Goal: Answer question/provide support: Share knowledge or assist other users

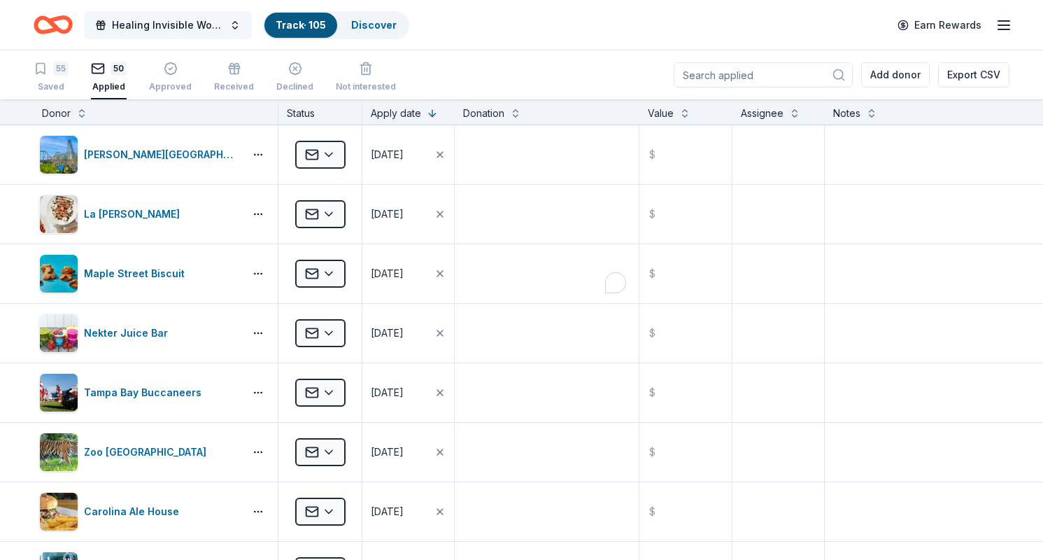
click at [155, 24] on span "Healing Invisible Wounds Golf Tournament" at bounding box center [168, 25] width 112 height 17
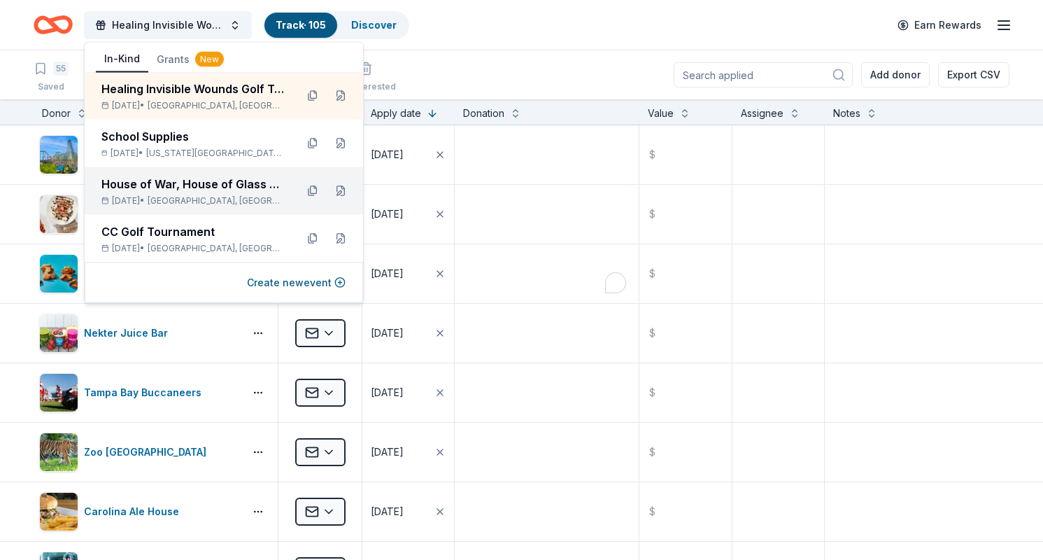
scroll to position [1, 0]
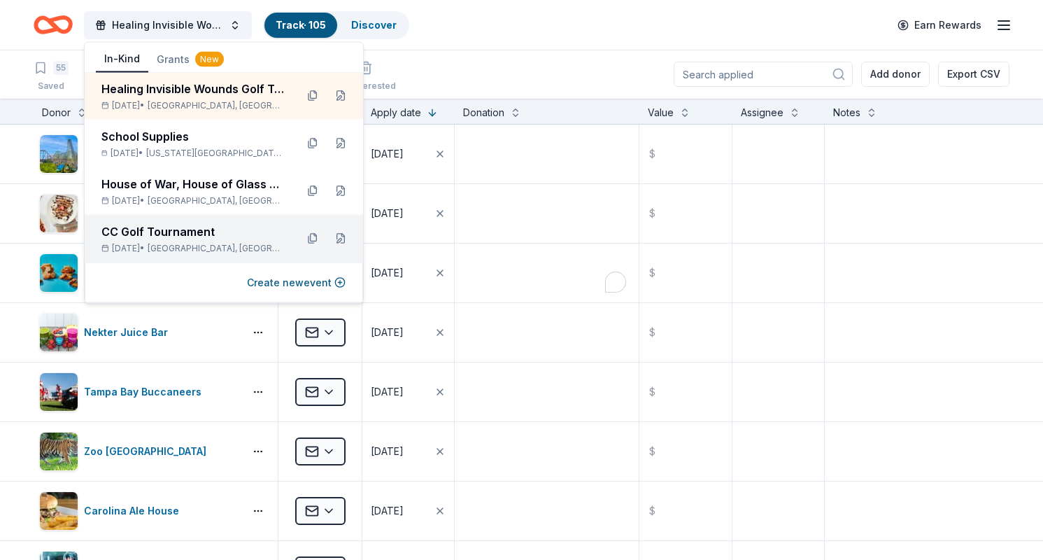
click at [156, 234] on div "CC Golf Tournament" at bounding box center [192, 231] width 183 height 17
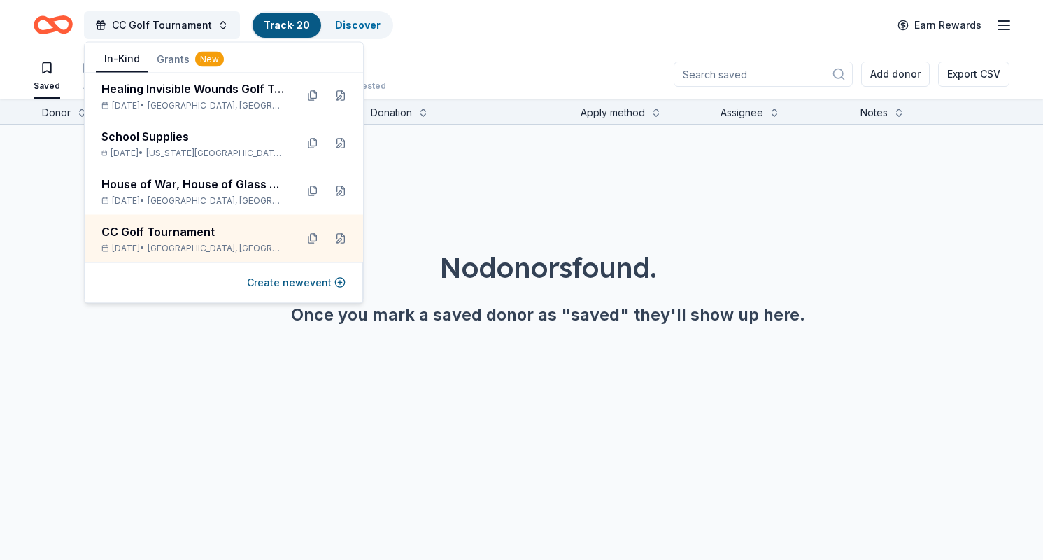
click at [458, 48] on div "CC Golf Tournament Track · 20 Discover Earn Rewards" at bounding box center [521, 25] width 1043 height 50
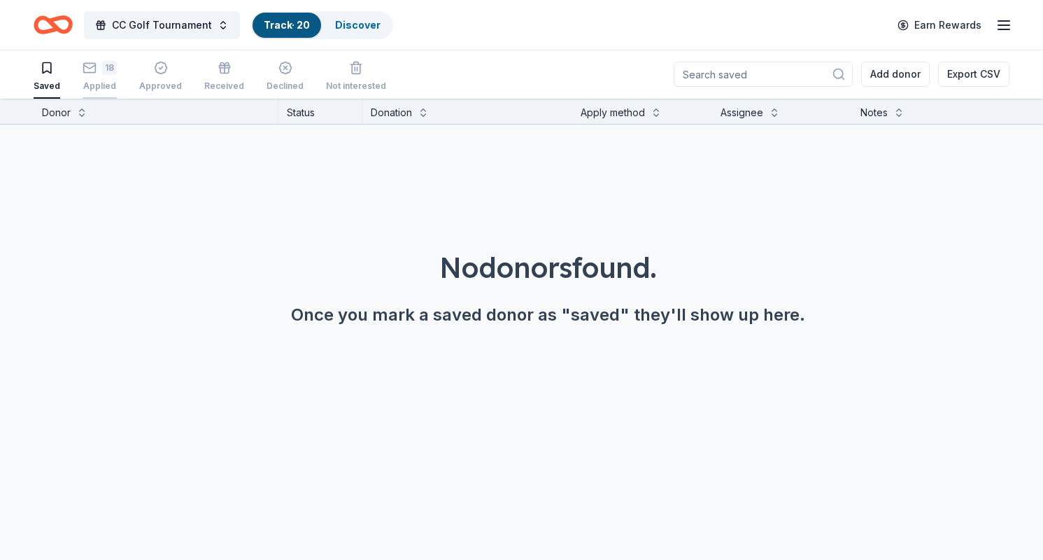
click at [98, 78] on div "18 Applied" at bounding box center [100, 76] width 34 height 31
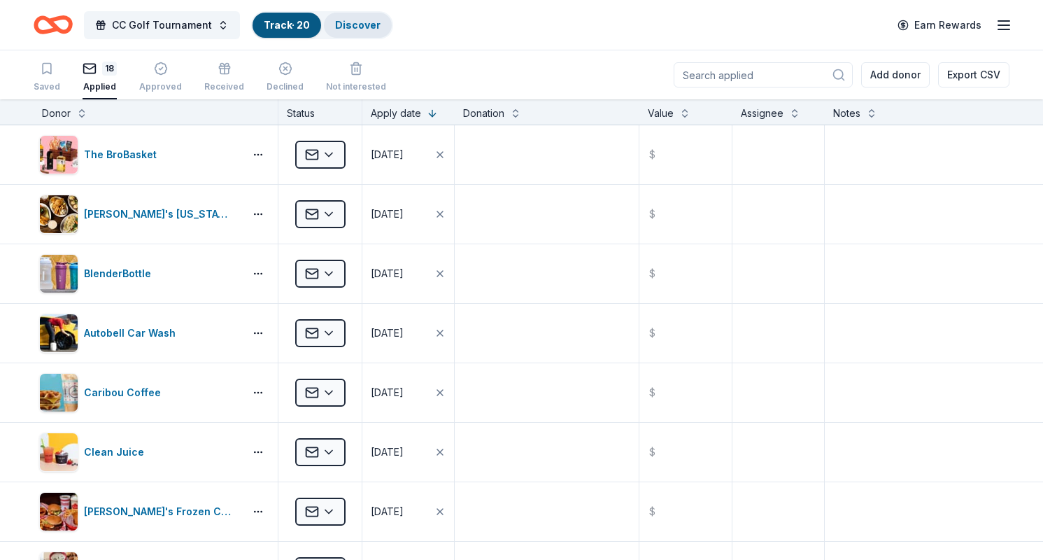
click at [360, 23] on link "Discover" at bounding box center [357, 25] width 45 height 12
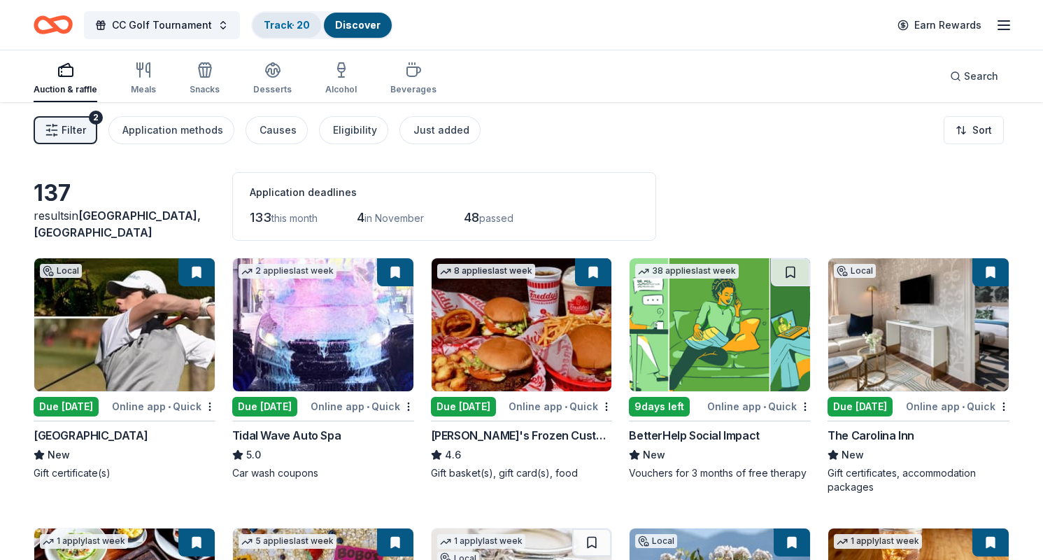
click at [270, 29] on link "Track · 20" at bounding box center [287, 25] width 46 height 12
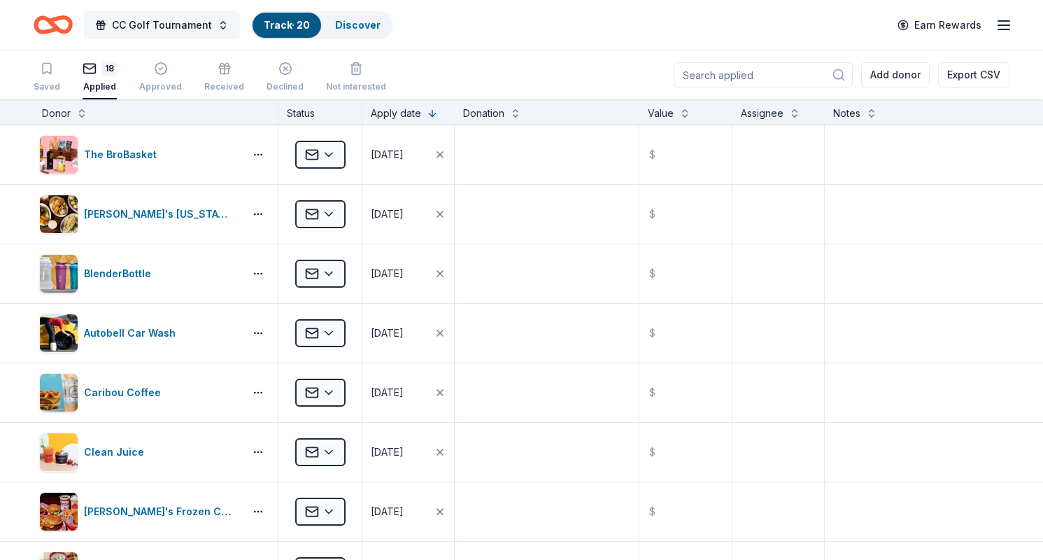
click at [176, 24] on span "CC Golf Tournament" at bounding box center [162, 25] width 100 height 17
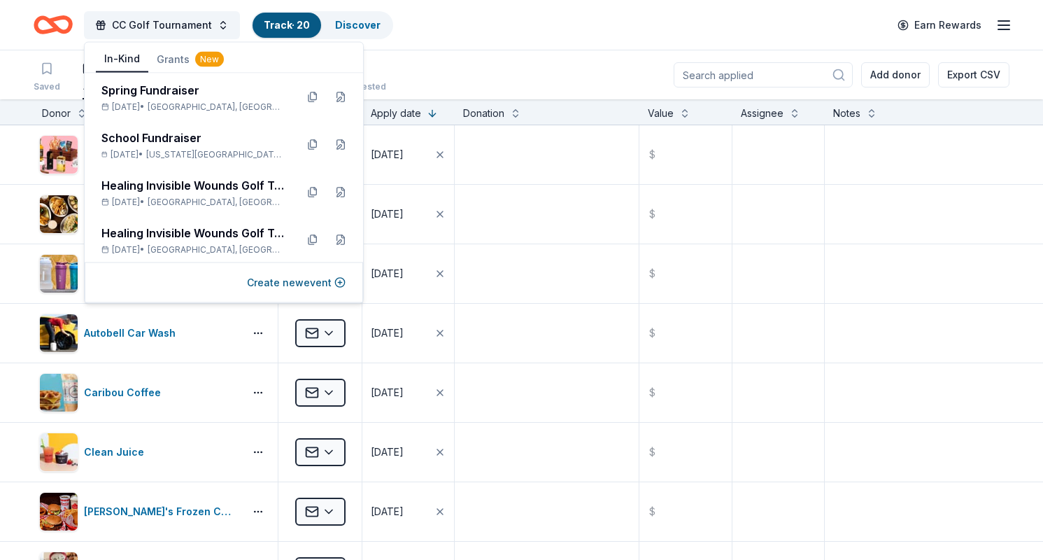
click at [422, 24] on div "CC Golf Tournament Track · 20 Discover Earn Rewards" at bounding box center [522, 24] width 976 height 33
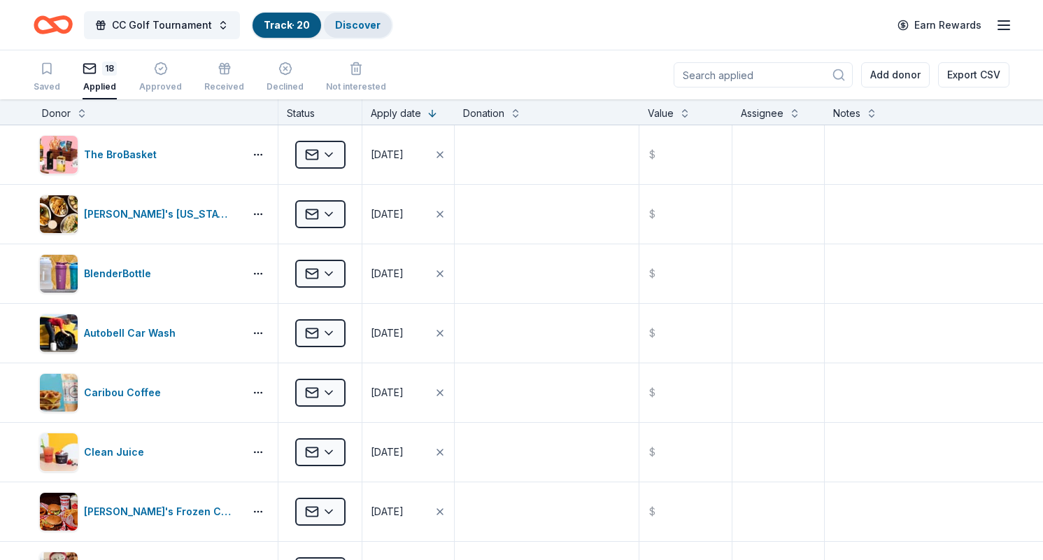
click at [361, 21] on link "Discover" at bounding box center [357, 25] width 45 height 12
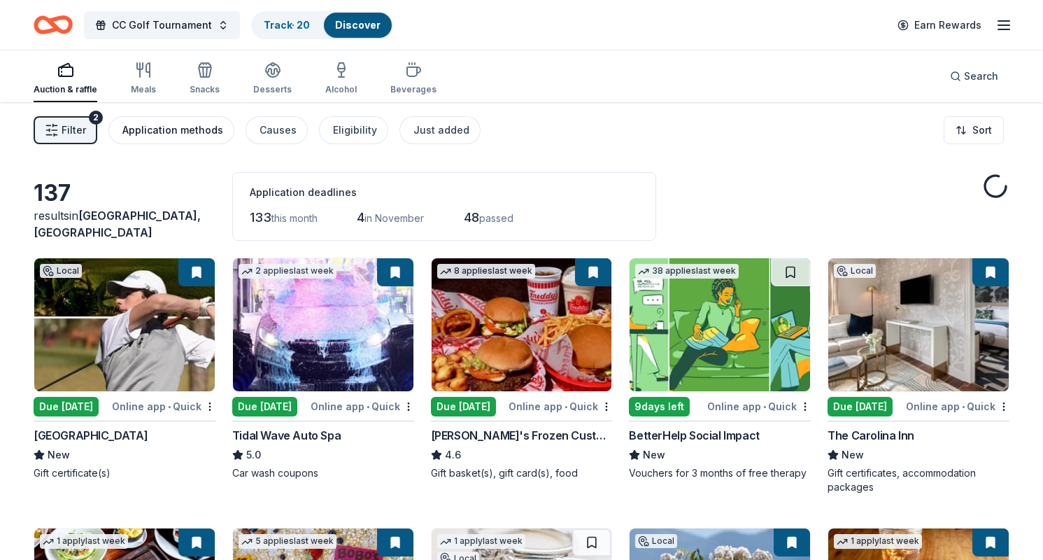
click at [170, 124] on div "Application methods" at bounding box center [172, 130] width 101 height 17
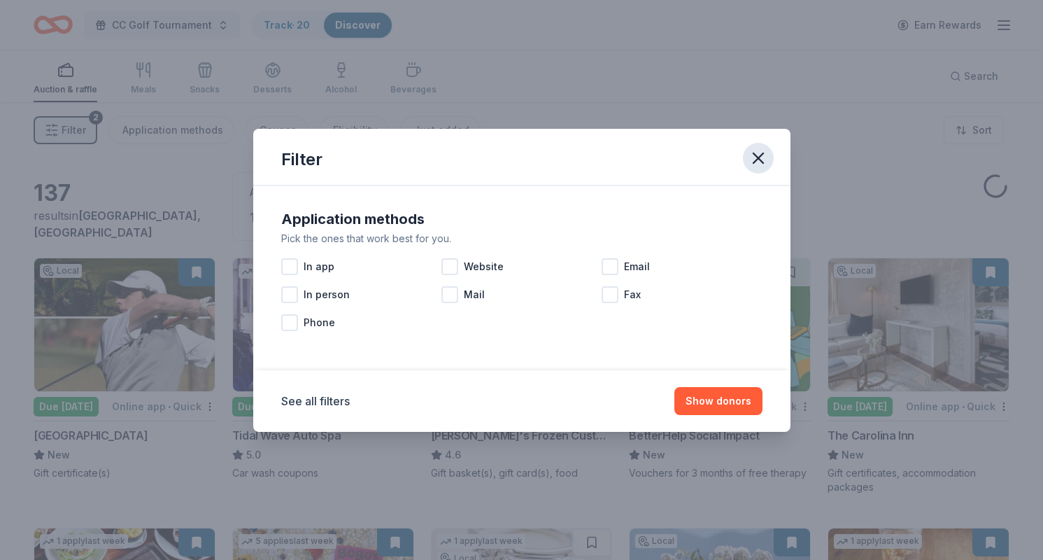
click at [763, 154] on icon "button" at bounding box center [758, 158] width 20 height 20
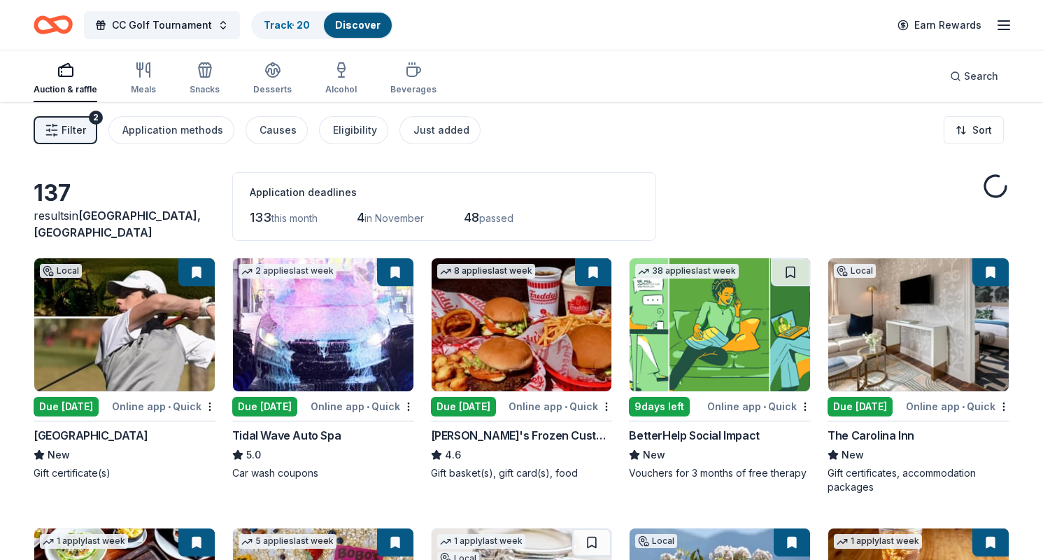
click at [66, 144] on div "Filter 2 Application methods Causes Eligibility Just added Sort" at bounding box center [521, 130] width 1043 height 56
click at [71, 124] on span "Filter" at bounding box center [74, 130] width 24 height 17
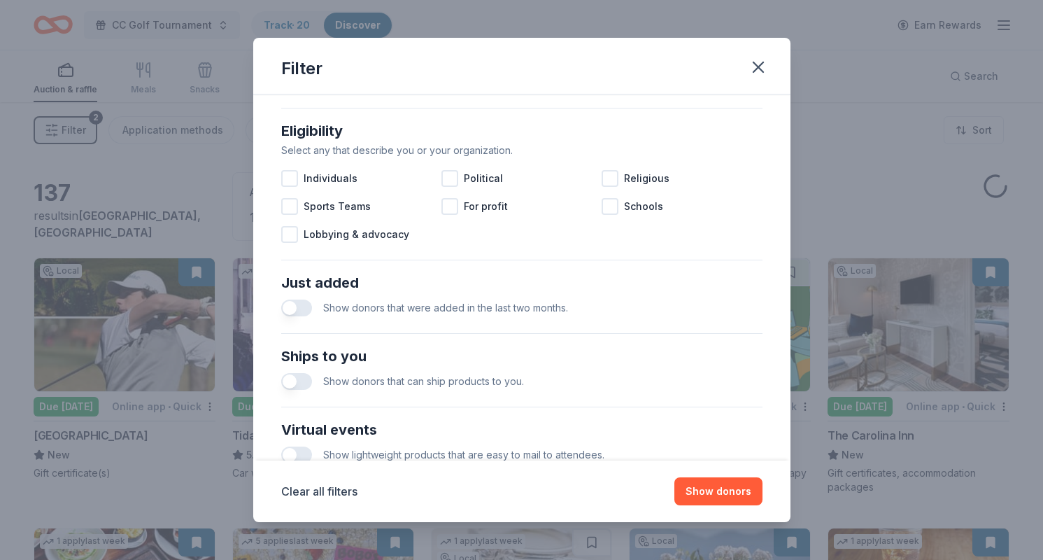
scroll to position [557, 0]
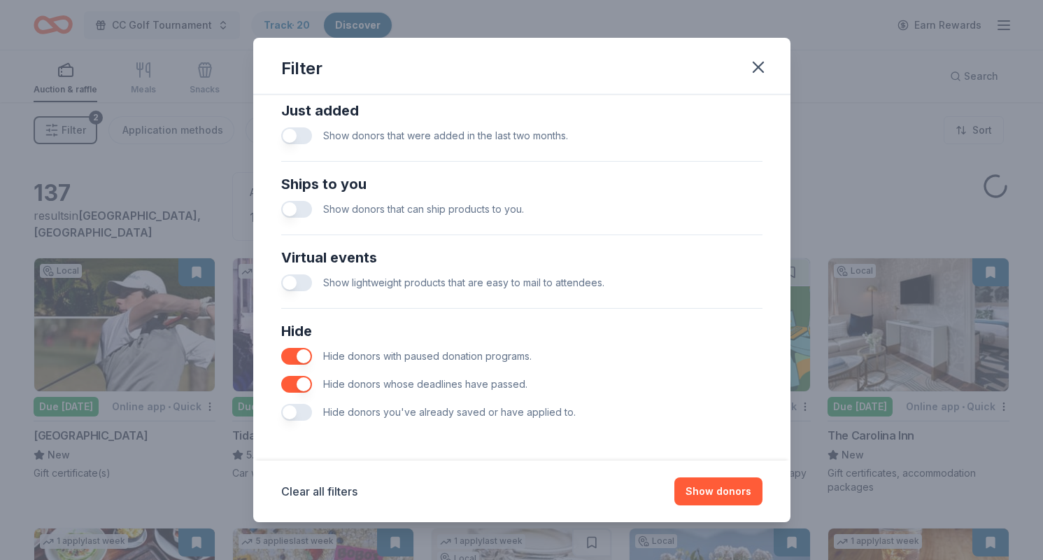
click at [297, 411] on button "button" at bounding box center [296, 412] width 31 height 17
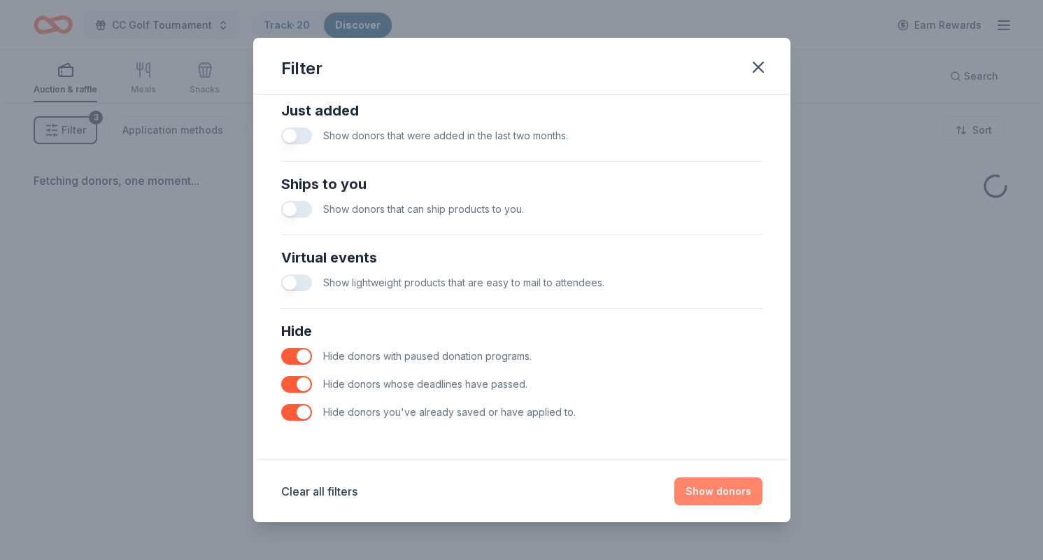
click at [701, 492] on button "Show donors" at bounding box center [718, 491] width 88 height 28
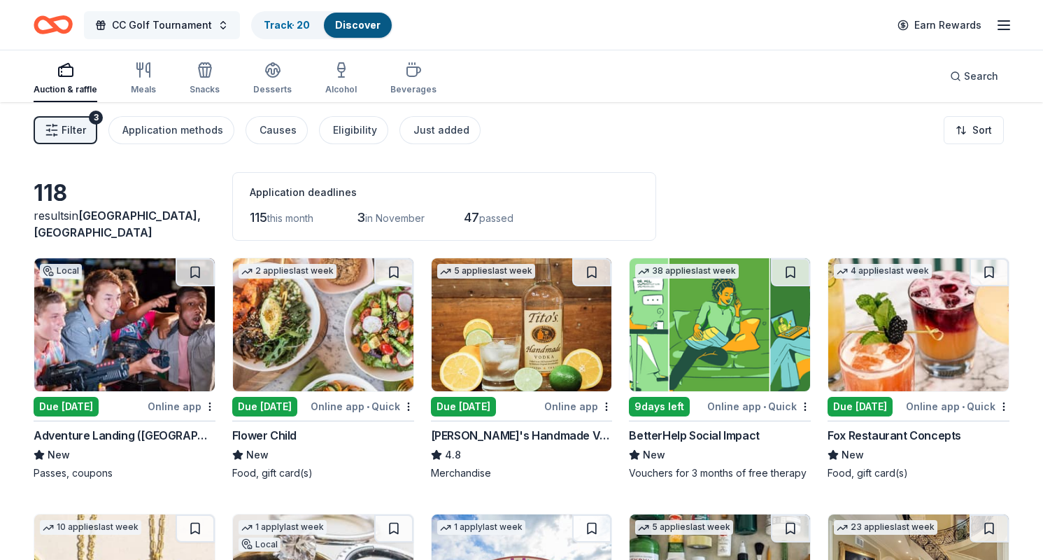
click at [166, 32] on span "CC Golf Tournament" at bounding box center [162, 25] width 100 height 17
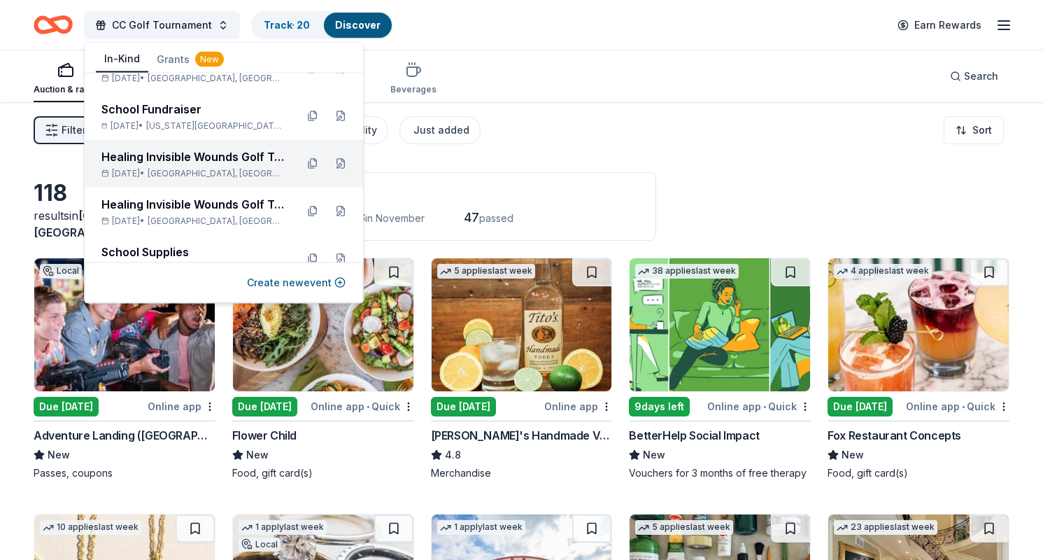
scroll to position [41, 0]
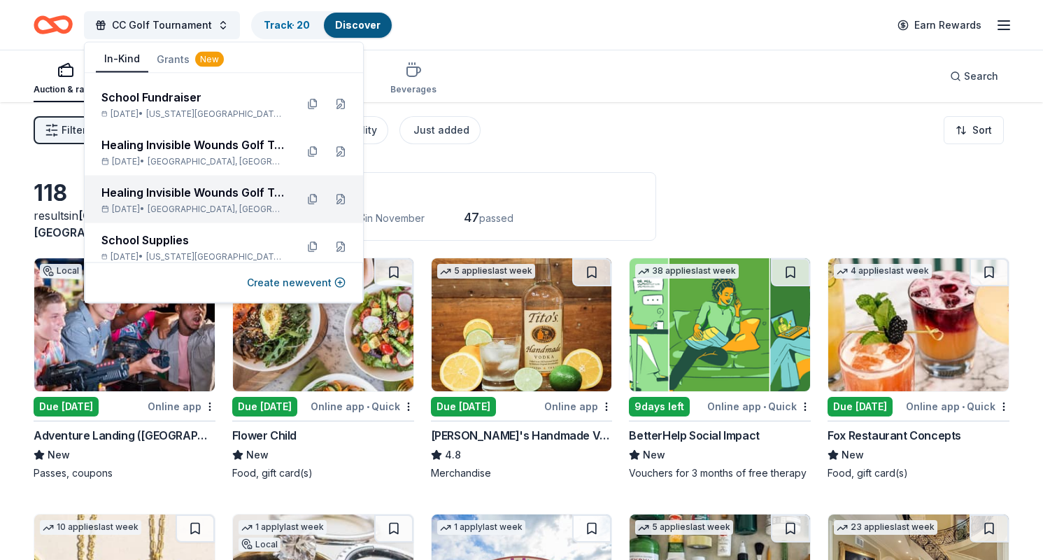
click at [175, 200] on div "Healing Invisible Wounds Golf Tournament [DATE] • [GEOGRAPHIC_DATA], [GEOGRAPHI…" at bounding box center [192, 199] width 183 height 31
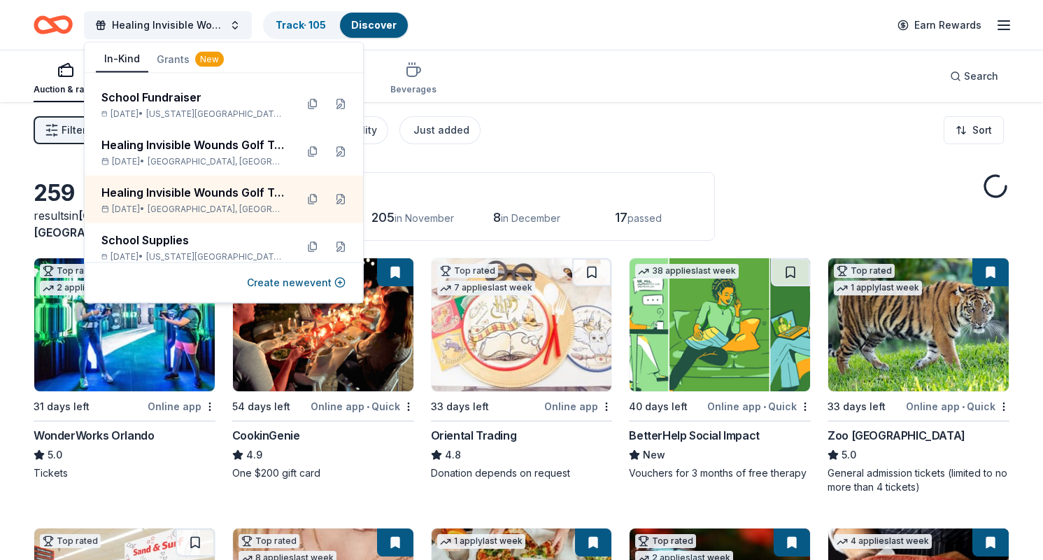
click at [597, 143] on div "Filter 2 Application methods Causes Eligibility Just added Sort" at bounding box center [521, 130] width 1043 height 56
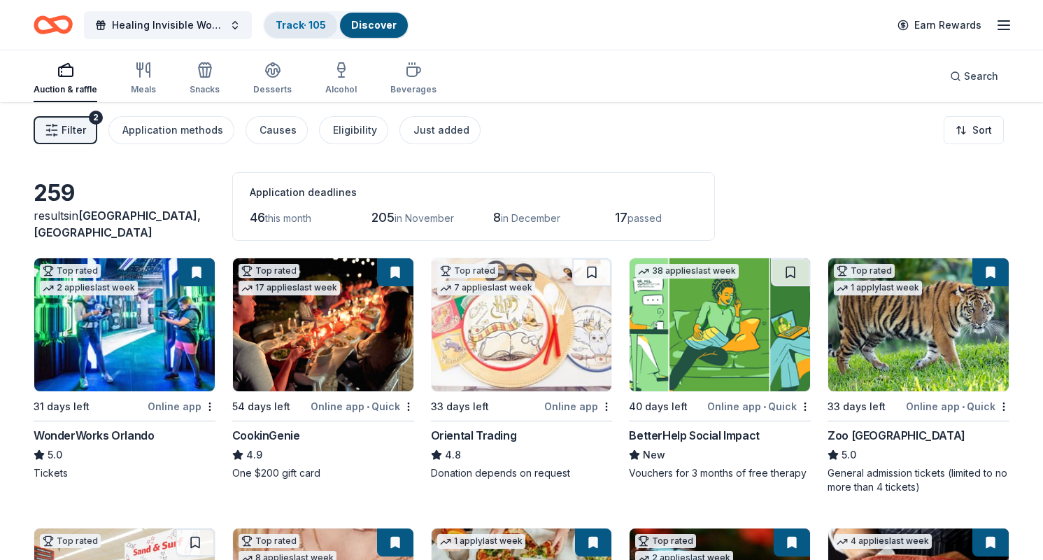
click at [287, 30] on link "Track · 105" at bounding box center [301, 25] width 50 height 12
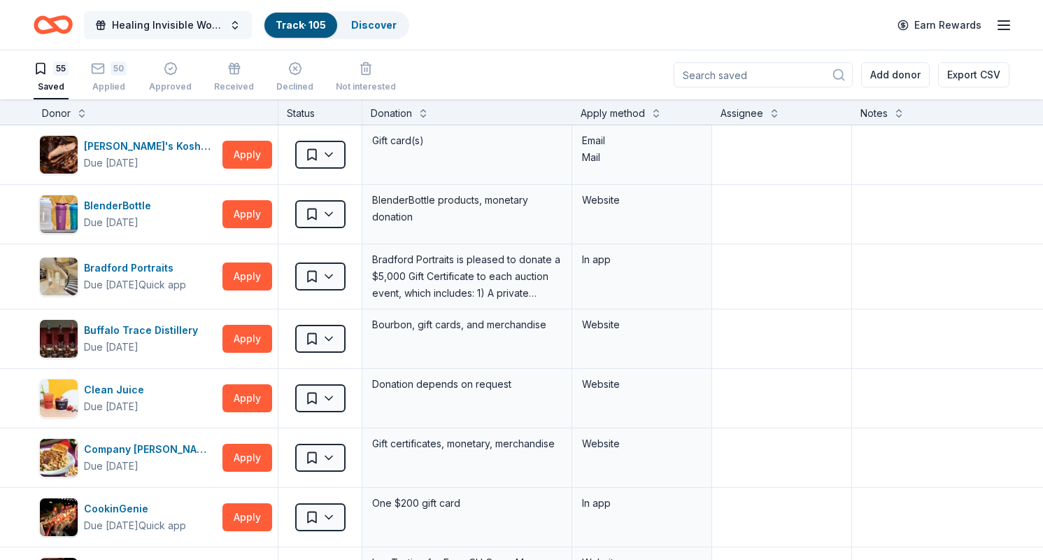
click at [186, 27] on span "Healing Invisible Wounds Golf Tournament" at bounding box center [168, 25] width 112 height 17
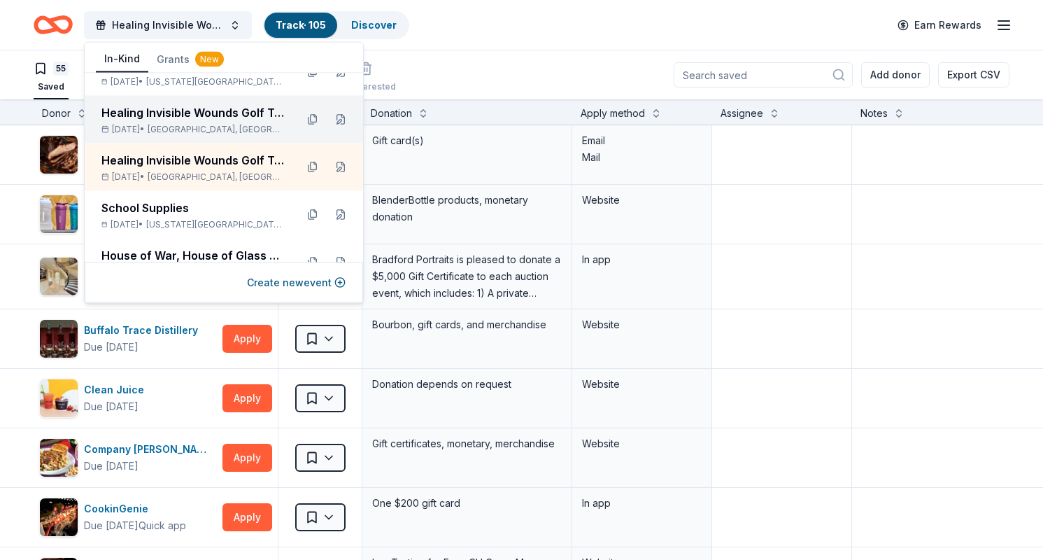
scroll to position [74, 0]
click at [183, 118] on div "Healing Invisible Wounds Golf Tournament" at bounding box center [192, 111] width 183 height 17
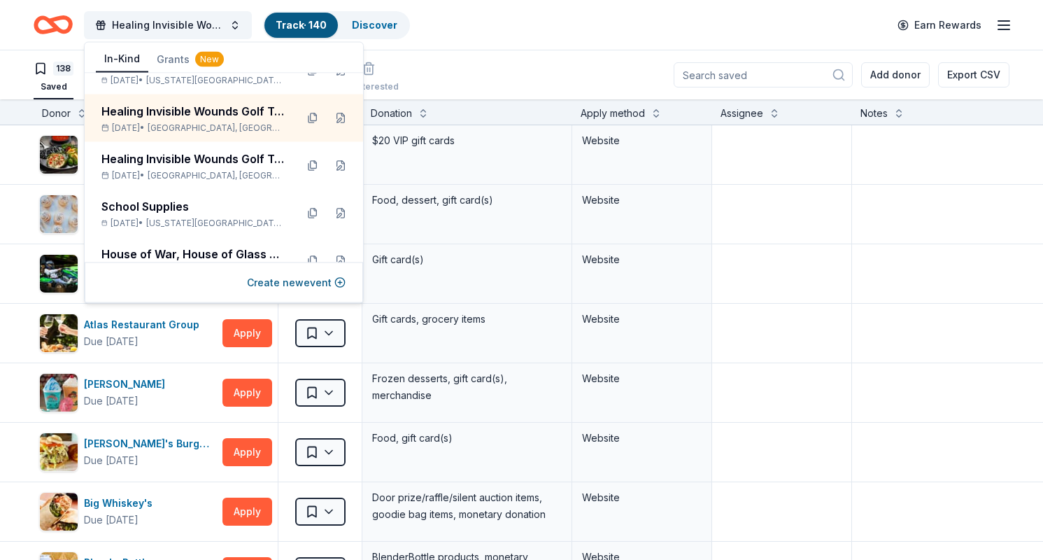
click at [522, 30] on div "Healing Invisible Wounds Golf Tournament Track · 140 Discover Earn Rewards" at bounding box center [522, 24] width 976 height 33
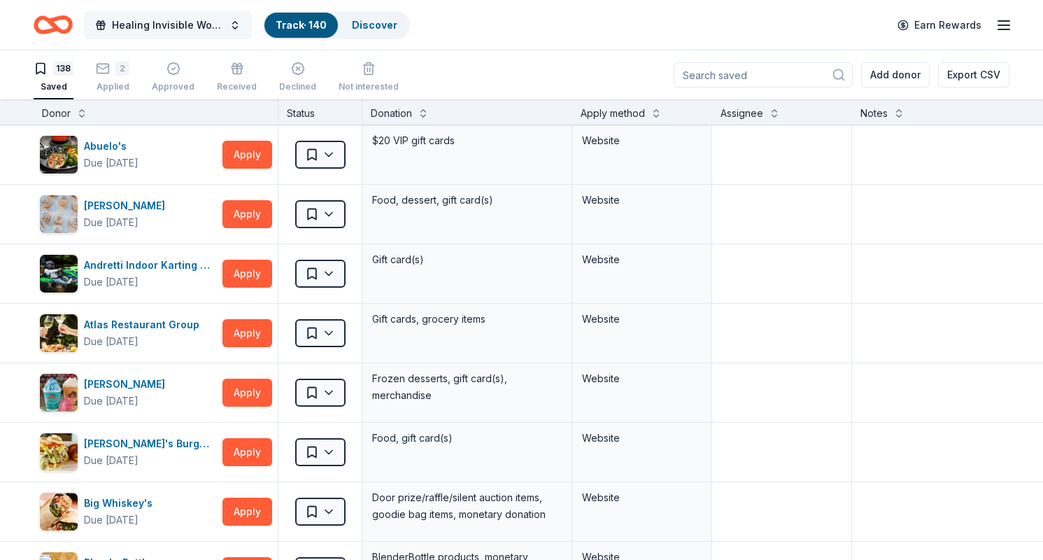
click at [195, 27] on span "Healing Invisible Wounds Golf Tournament" at bounding box center [168, 25] width 112 height 17
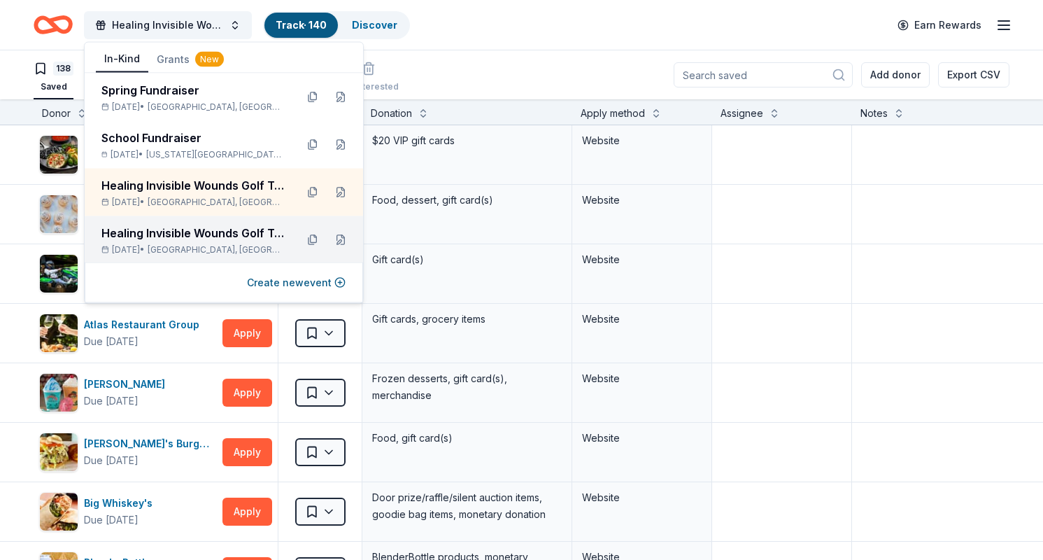
click at [157, 231] on div "Healing Invisible Wounds Golf Tournament" at bounding box center [192, 233] width 183 height 17
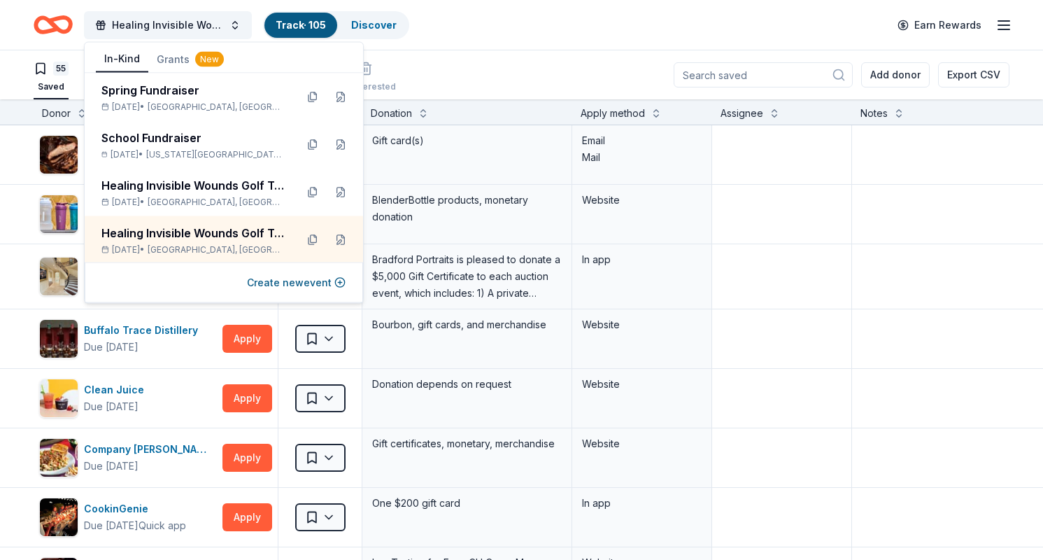
click at [496, 24] on div "Healing Invisible Wounds Golf Tournament Track · 105 Discover Earn Rewards" at bounding box center [522, 24] width 976 height 33
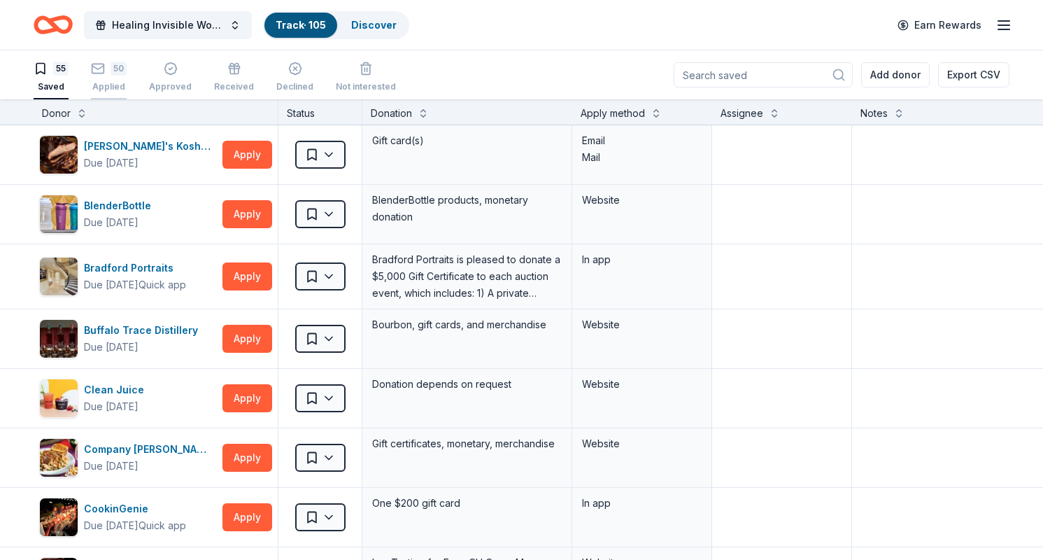
click at [113, 66] on div "50" at bounding box center [119, 69] width 16 height 14
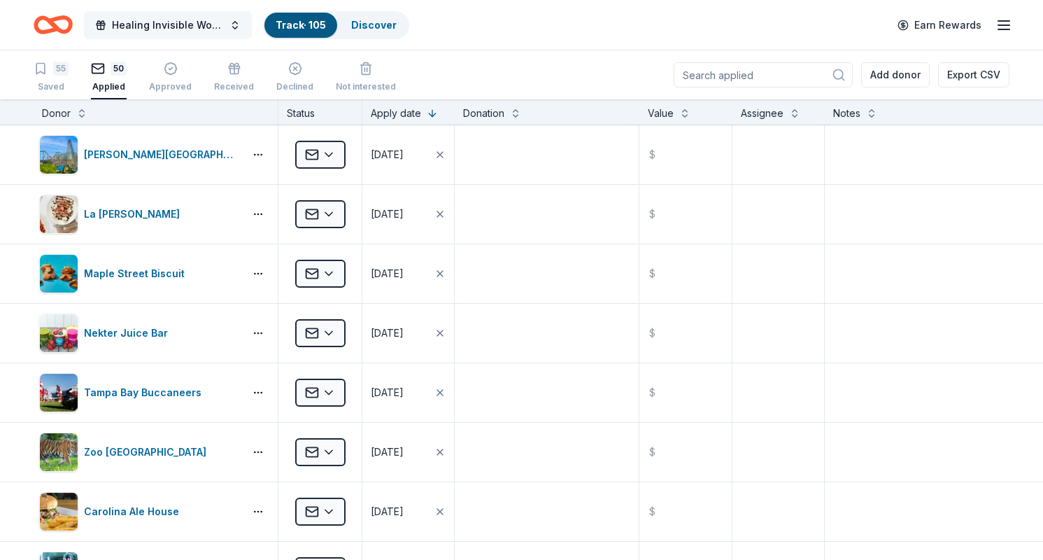
click at [173, 27] on span "Healing Invisible Wounds Golf Tournament" at bounding box center [168, 25] width 112 height 17
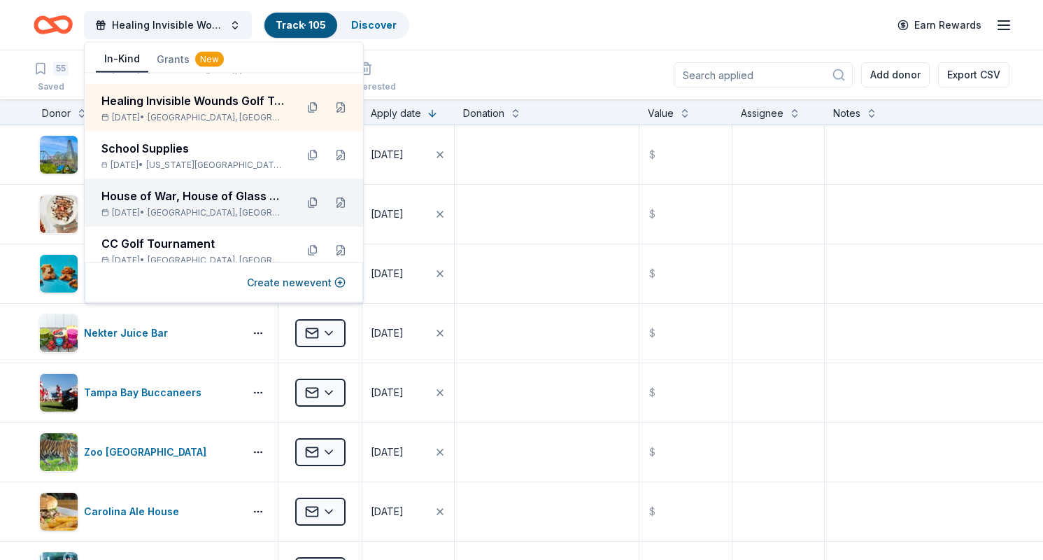
scroll to position [144, 0]
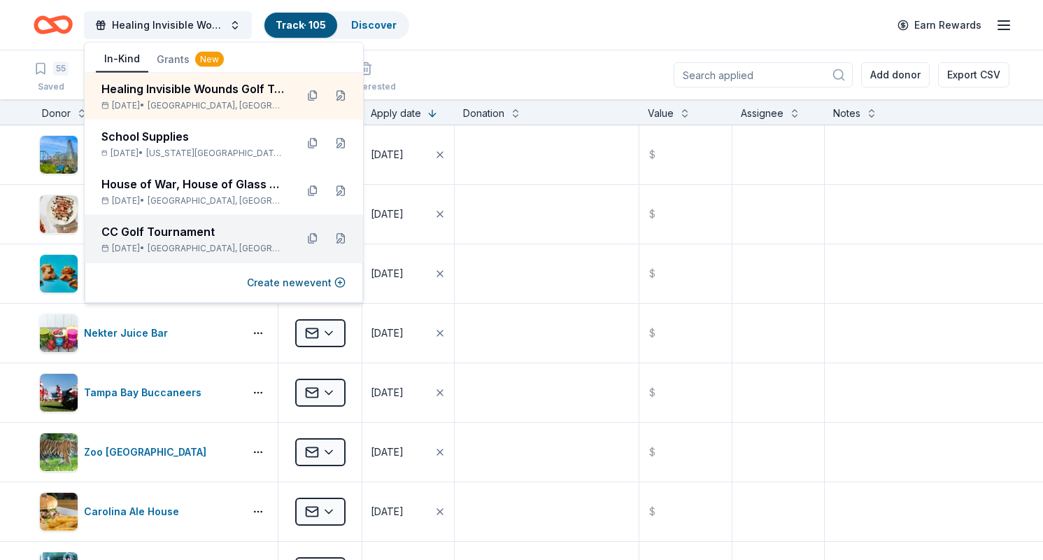
click at [165, 249] on div "[DATE] • [GEOGRAPHIC_DATA], [GEOGRAPHIC_DATA]" at bounding box center [192, 248] width 183 height 11
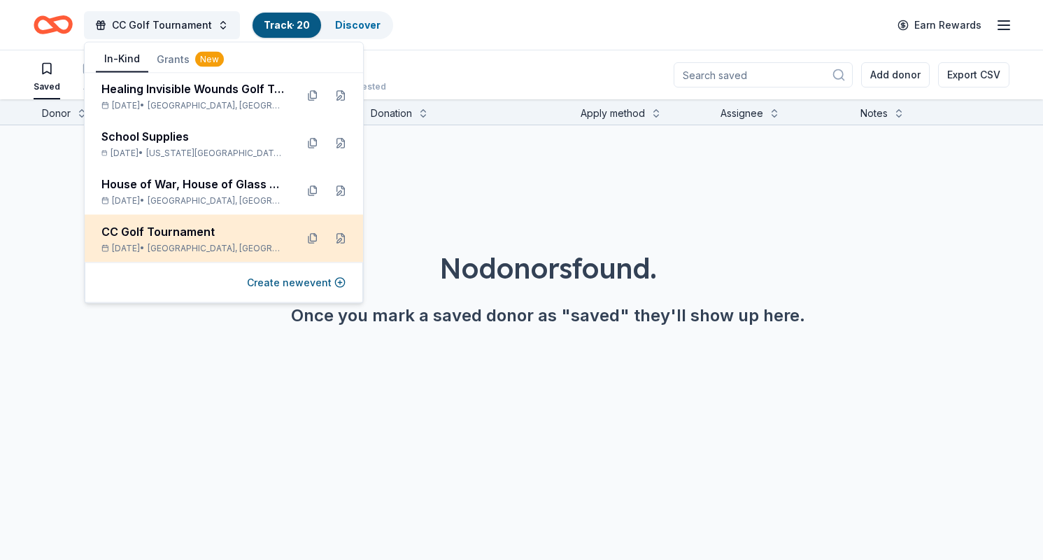
click at [152, 240] on div "CC Golf Tournament [DATE] • [GEOGRAPHIC_DATA], [GEOGRAPHIC_DATA]" at bounding box center [192, 238] width 183 height 31
click at [176, 241] on div "CC Golf Tournament [DATE] • [GEOGRAPHIC_DATA], [GEOGRAPHIC_DATA]" at bounding box center [192, 238] width 183 height 31
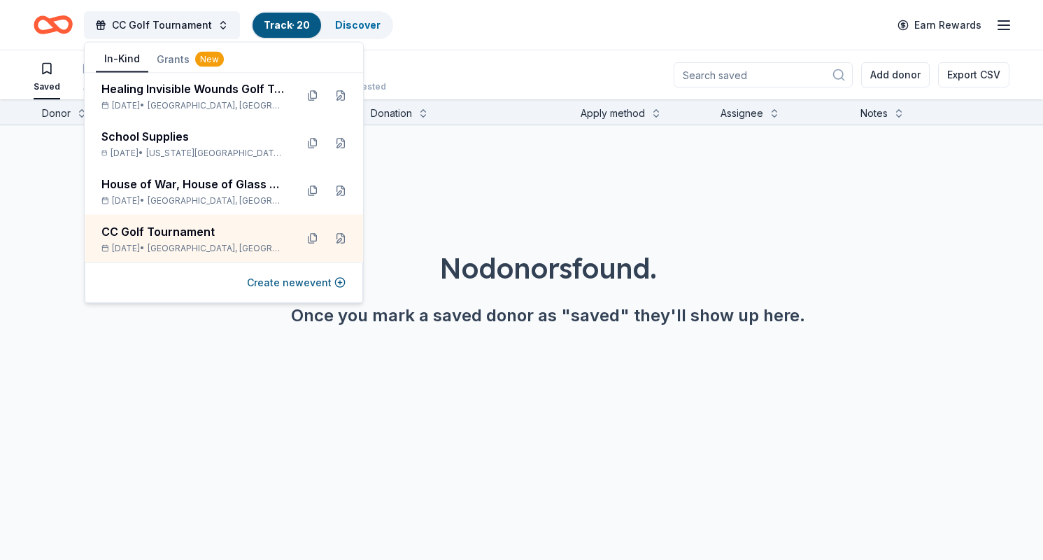
click at [461, 50] on header "CC Golf Tournament Track · 20 Discover Earn Rewards" at bounding box center [521, 25] width 1043 height 50
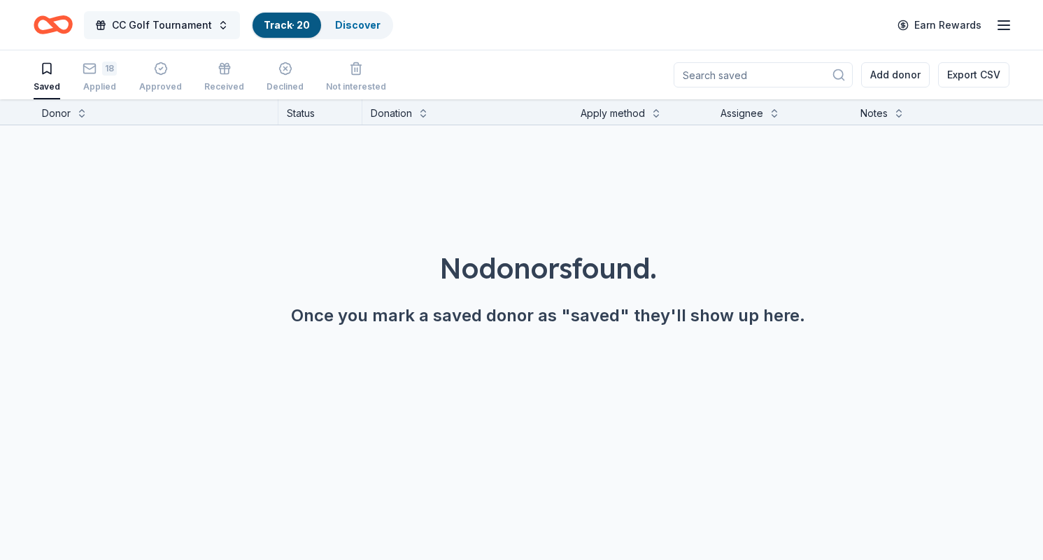
click at [151, 33] on button "CC Golf Tournament" at bounding box center [162, 25] width 156 height 28
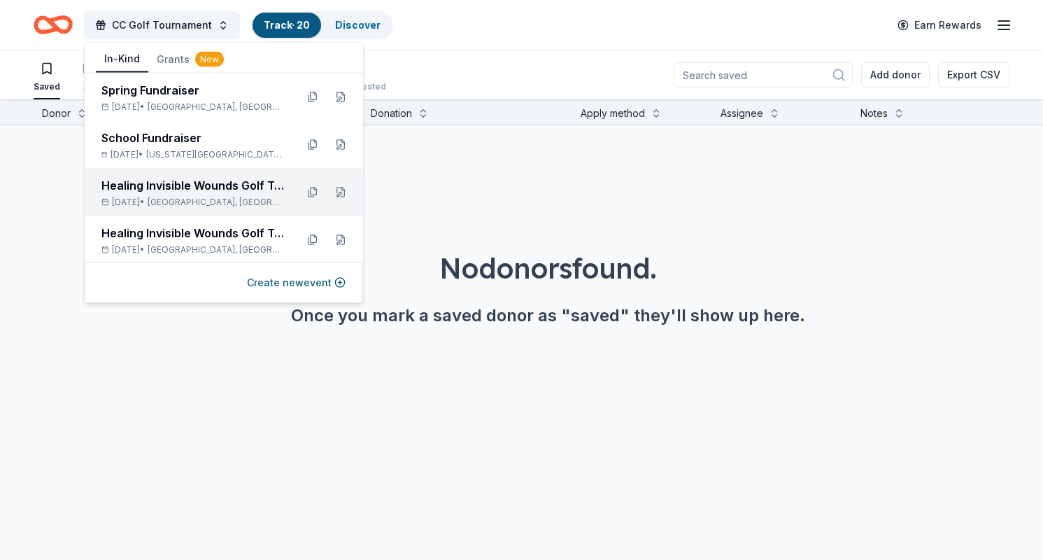
scroll to position [144, 0]
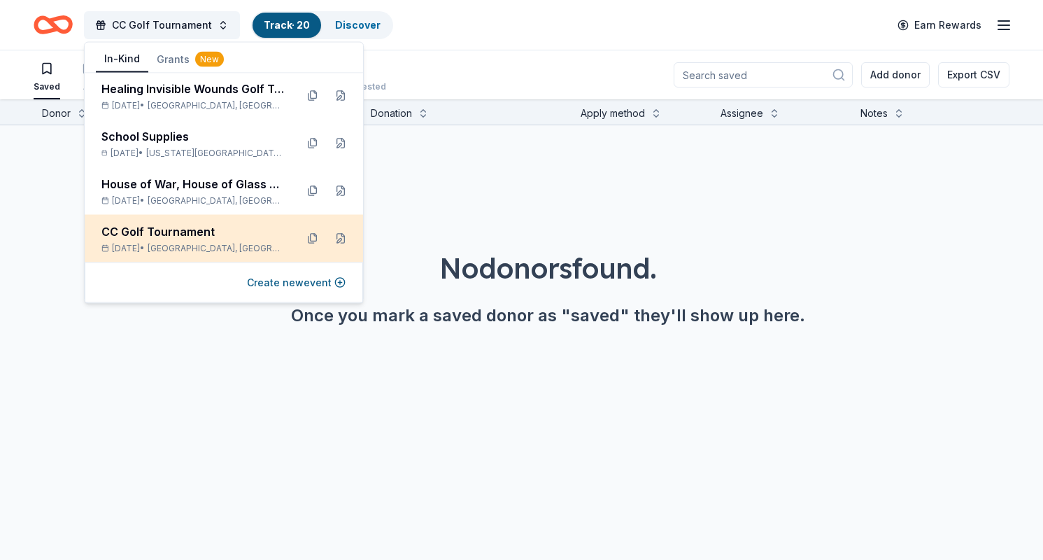
click at [177, 221] on div "CC Golf Tournament [DATE] • [GEOGRAPHIC_DATA], [GEOGRAPHIC_DATA]" at bounding box center [224, 239] width 278 height 48
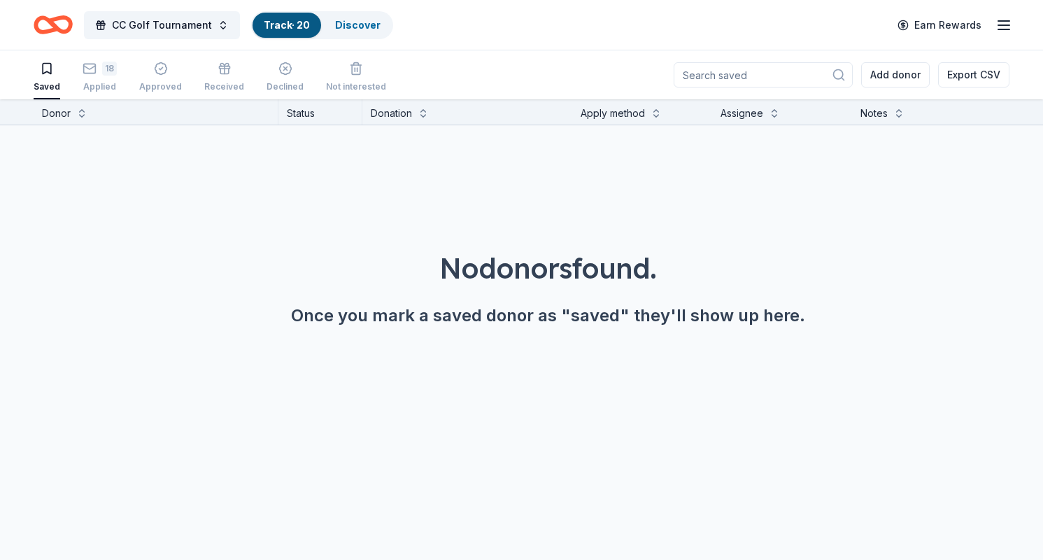
click at [294, 17] on div "Track · 20" at bounding box center [287, 25] width 69 height 25
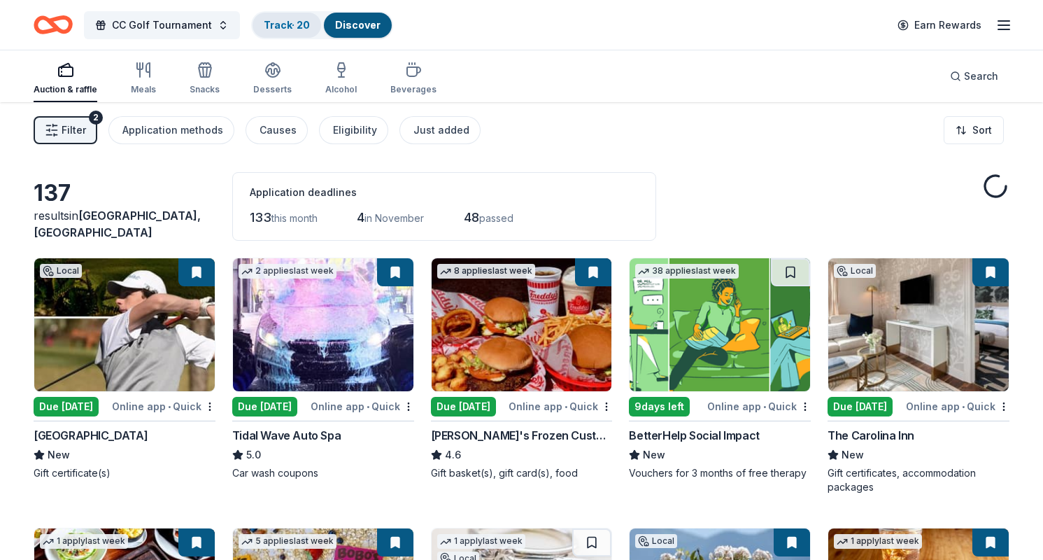
click at [281, 28] on link "Track · 20" at bounding box center [287, 25] width 46 height 12
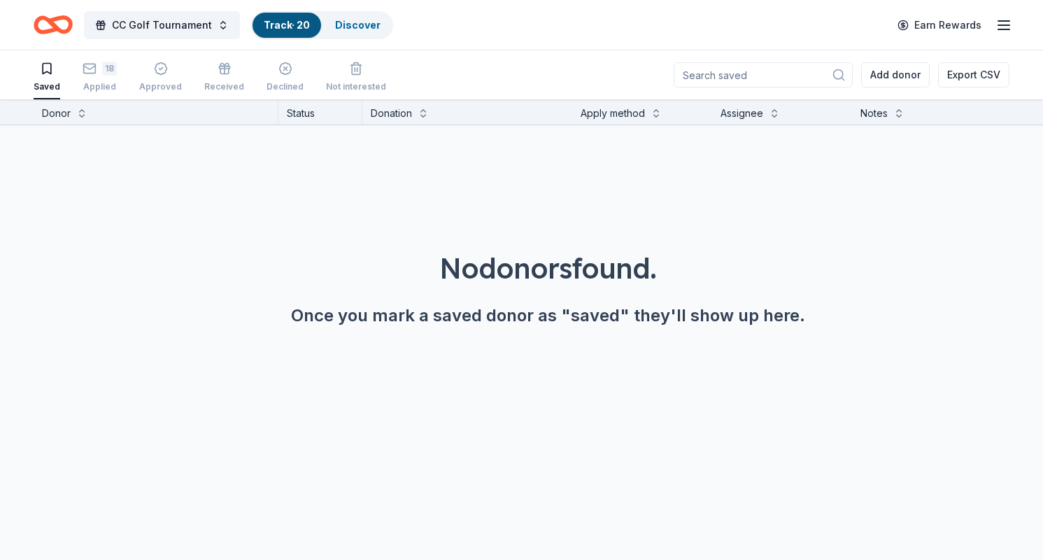
scroll to position [1, 0]
click at [92, 71] on rect "button" at bounding box center [90, 67] width 12 height 9
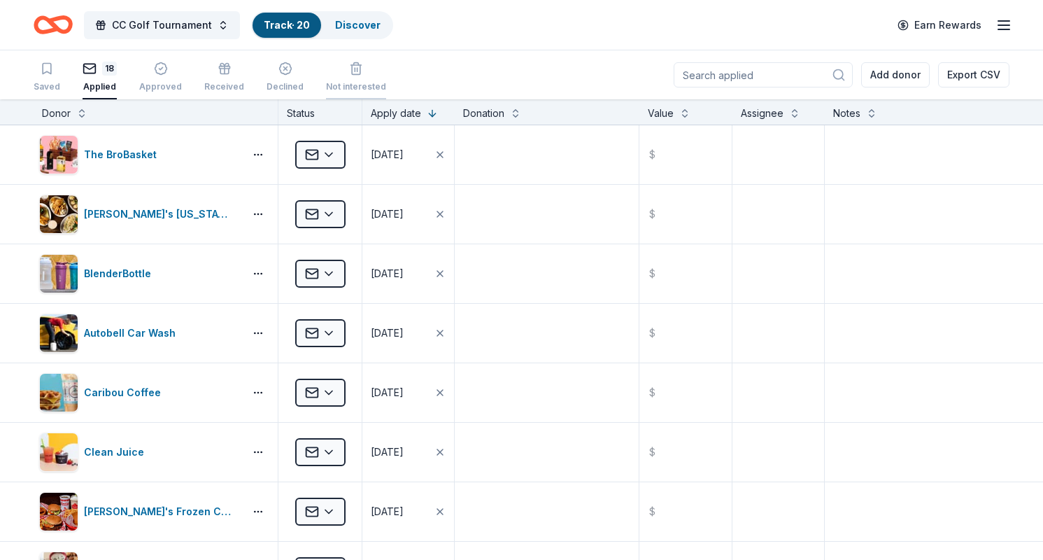
click at [341, 78] on div "Not interested" at bounding box center [356, 77] width 60 height 31
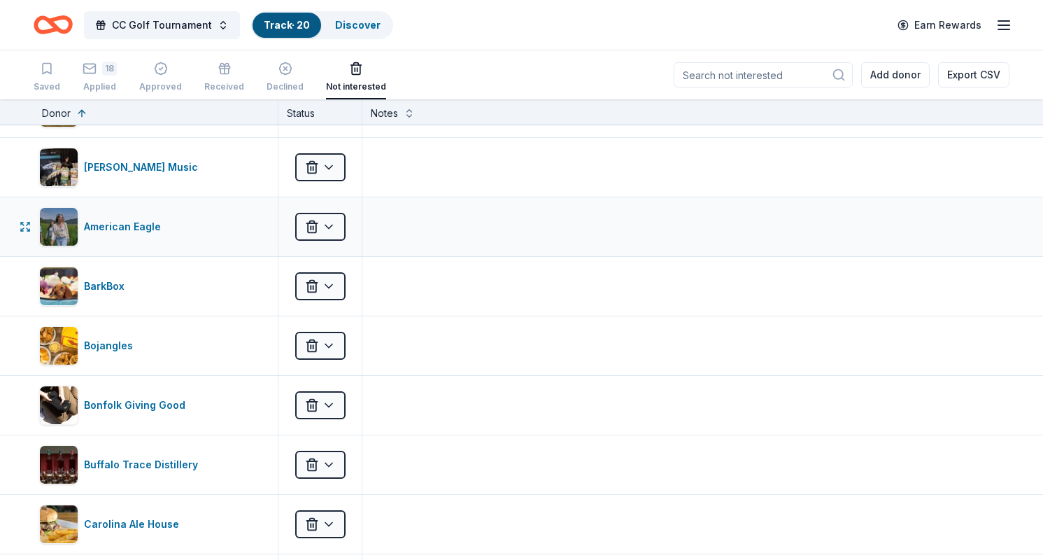
scroll to position [49, 0]
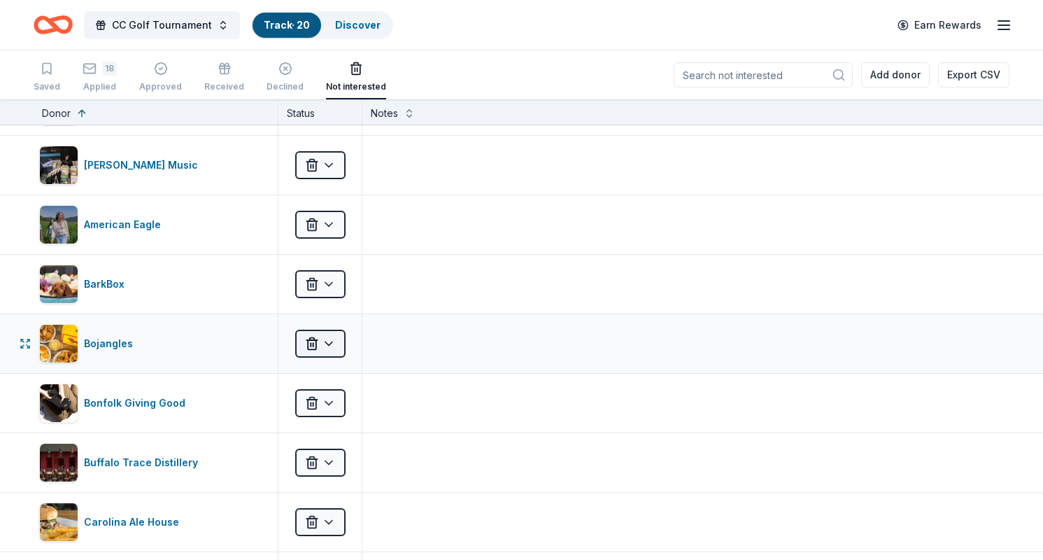
click at [332, 343] on html "CC Golf Tournament Track · 20 Discover Earn Rewards Saved 18 Applied Approved R…" at bounding box center [521, 280] width 1043 height 560
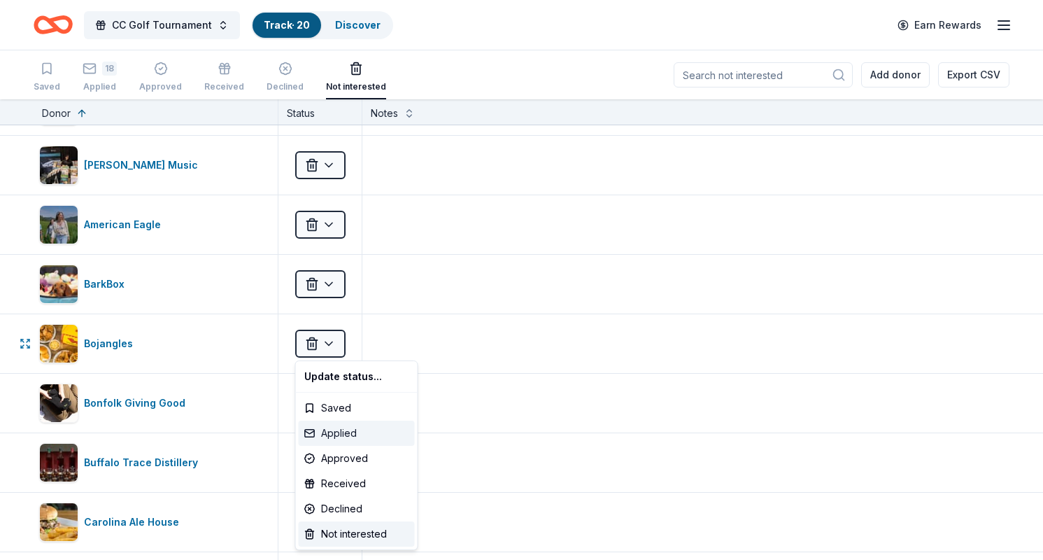
click at [339, 432] on div "Applied" at bounding box center [357, 432] width 116 height 25
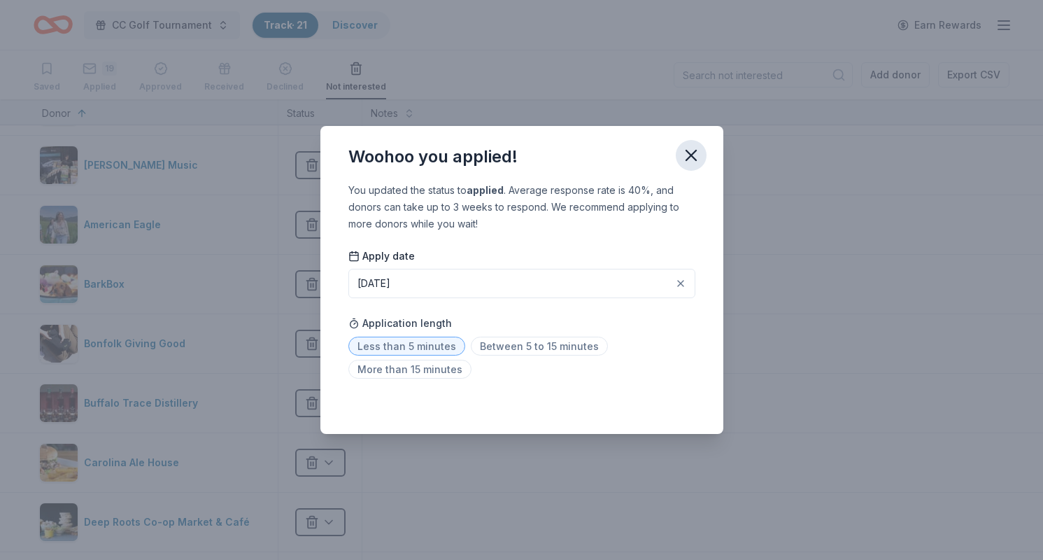
click at [685, 154] on icon "button" at bounding box center [691, 155] width 20 height 20
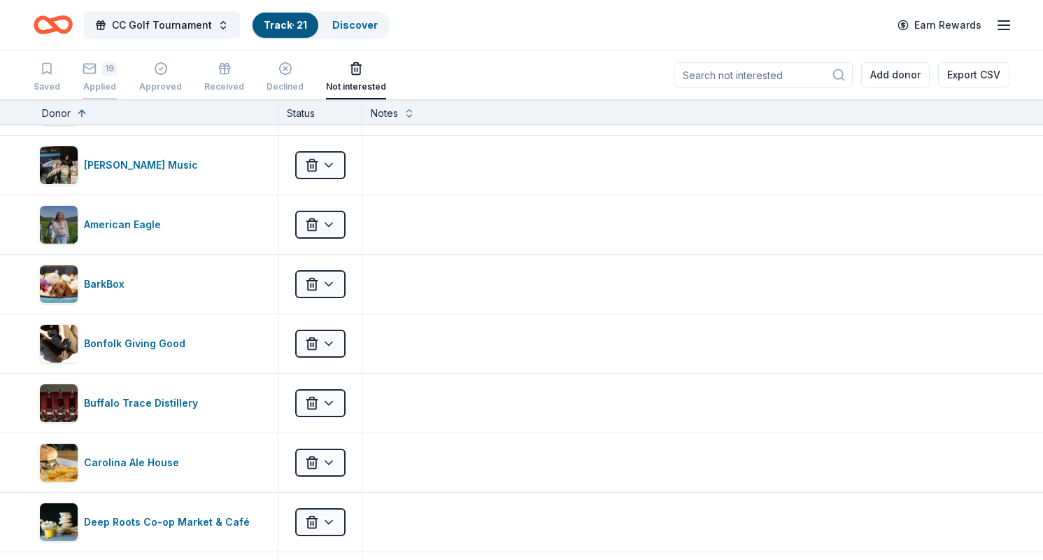
click at [98, 78] on div "19 Applied" at bounding box center [100, 69] width 34 height 31
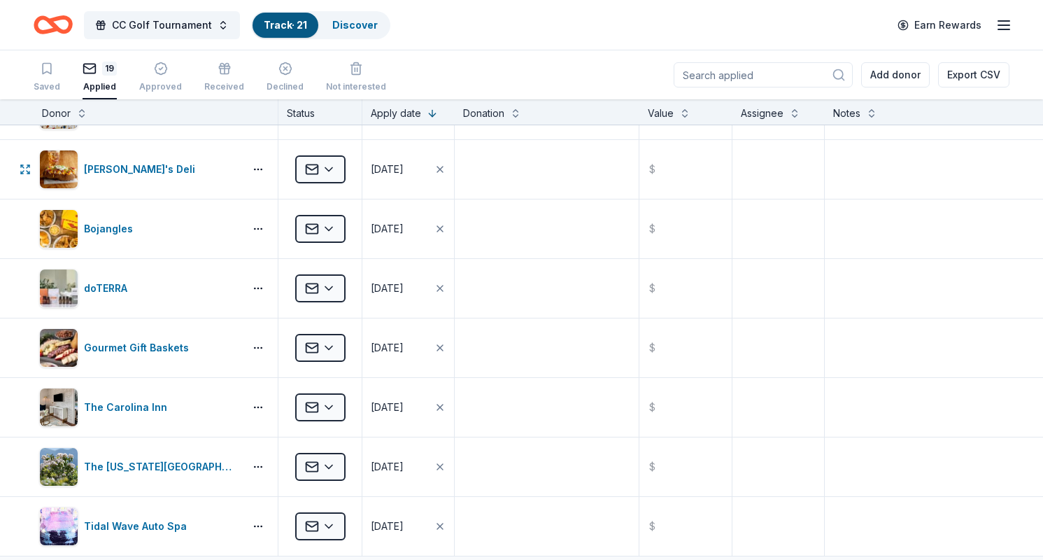
scroll to position [714, 0]
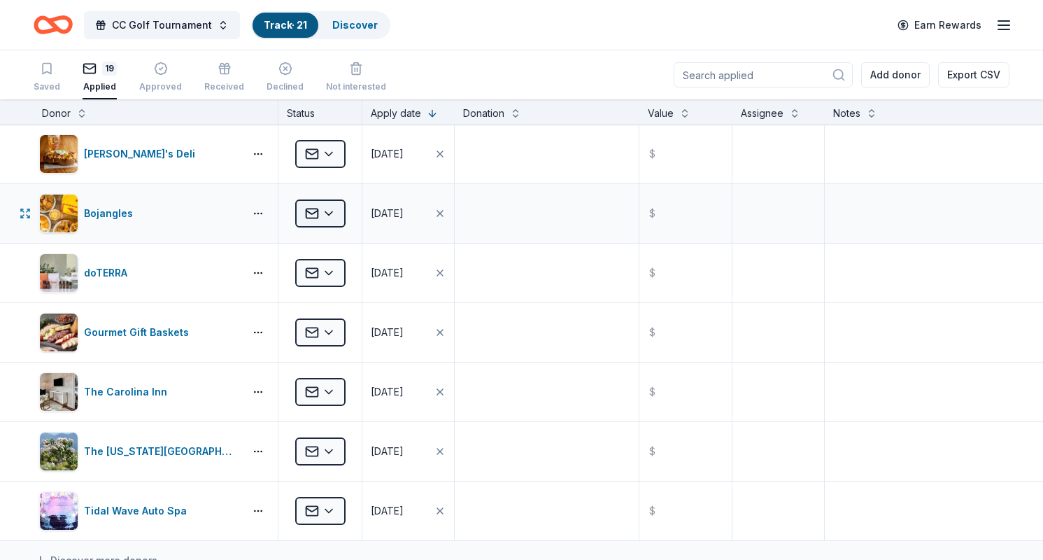
click at [329, 210] on html "CC Golf Tournament Track · 21 Discover Earn Rewards Saved 19 Applied Approved R…" at bounding box center [521, 280] width 1043 height 560
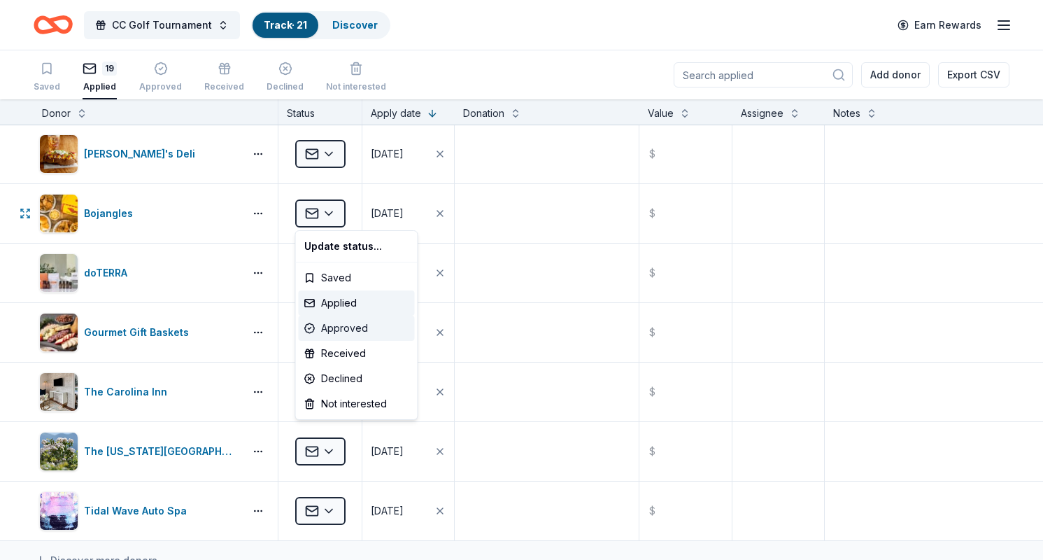
click at [341, 329] on div "Approved" at bounding box center [357, 327] width 116 height 25
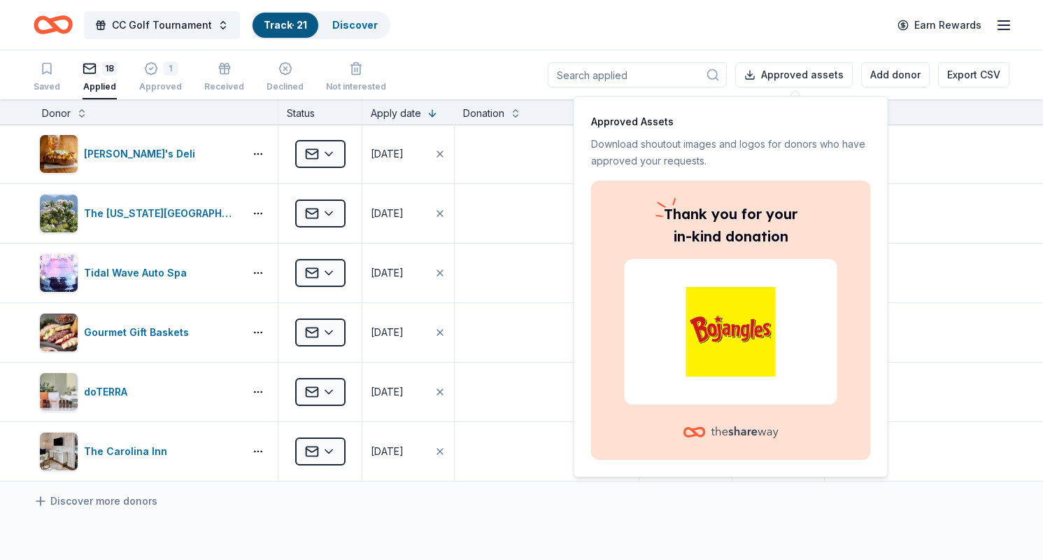
scroll to position [655, 0]
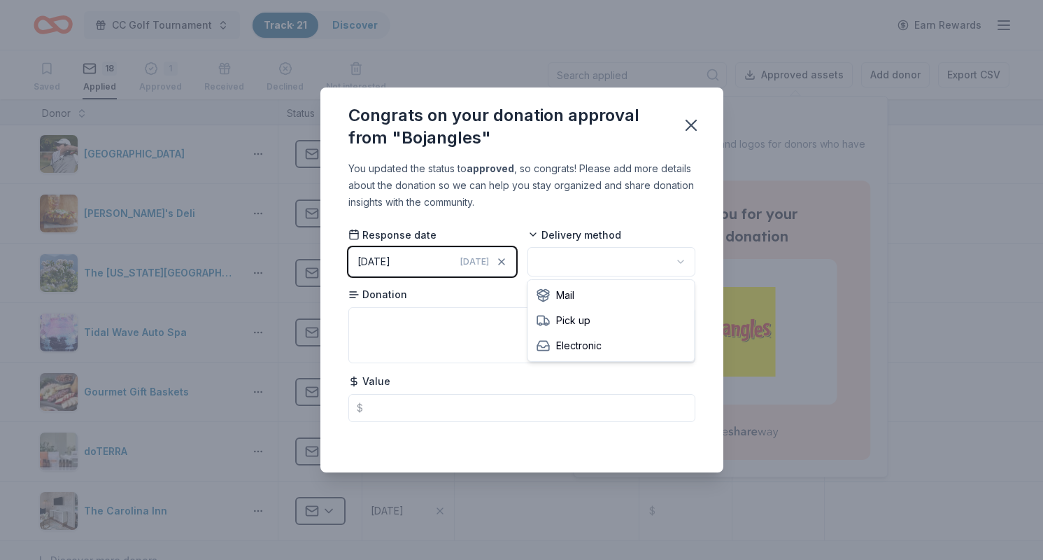
click at [574, 253] on html "CC Golf Tournament Track · 21 Discover Earn Rewards Saved 18 Applied 1 Approved…" at bounding box center [521, 280] width 1043 height 560
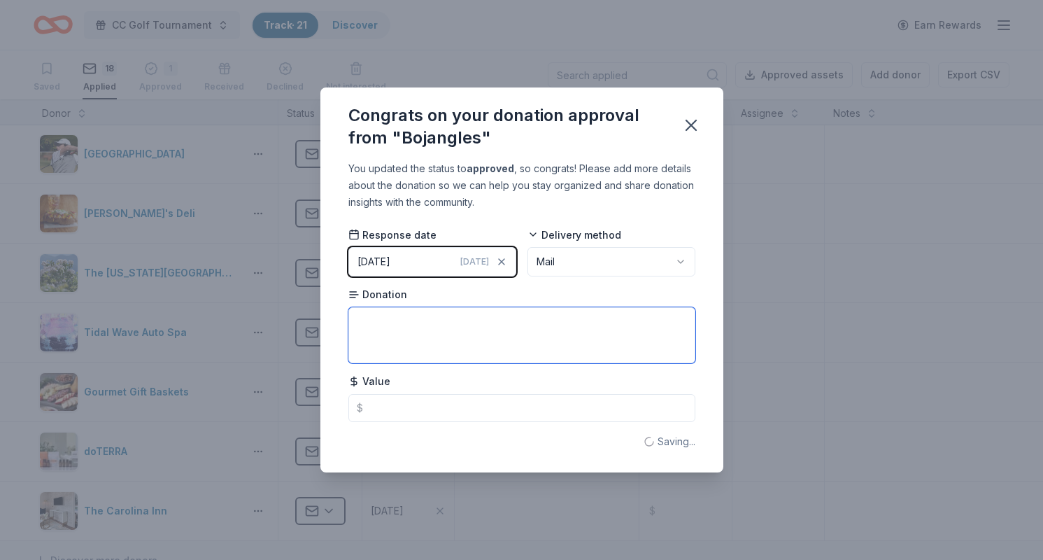
click at [433, 327] on textarea at bounding box center [521, 335] width 347 height 56
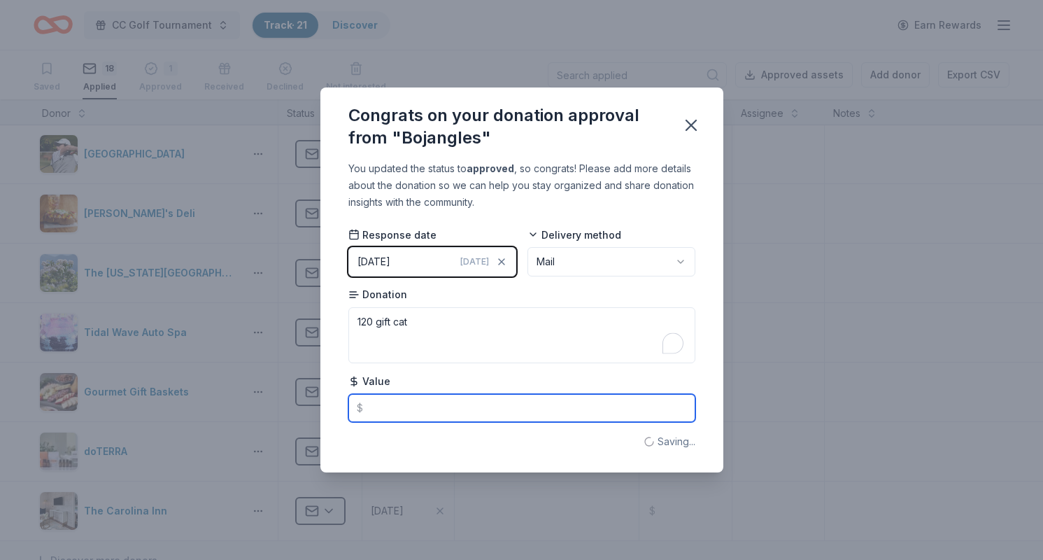
click at [456, 406] on input "text" at bounding box center [521, 408] width 347 height 28
type textarea "120 gift cards"
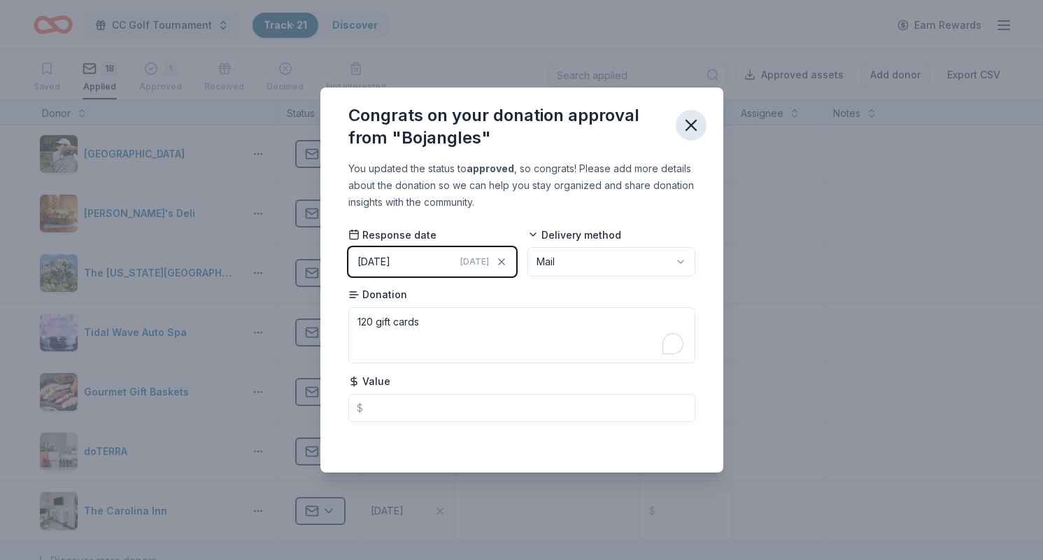
click at [695, 124] on icon "button" at bounding box center [691, 125] width 20 height 20
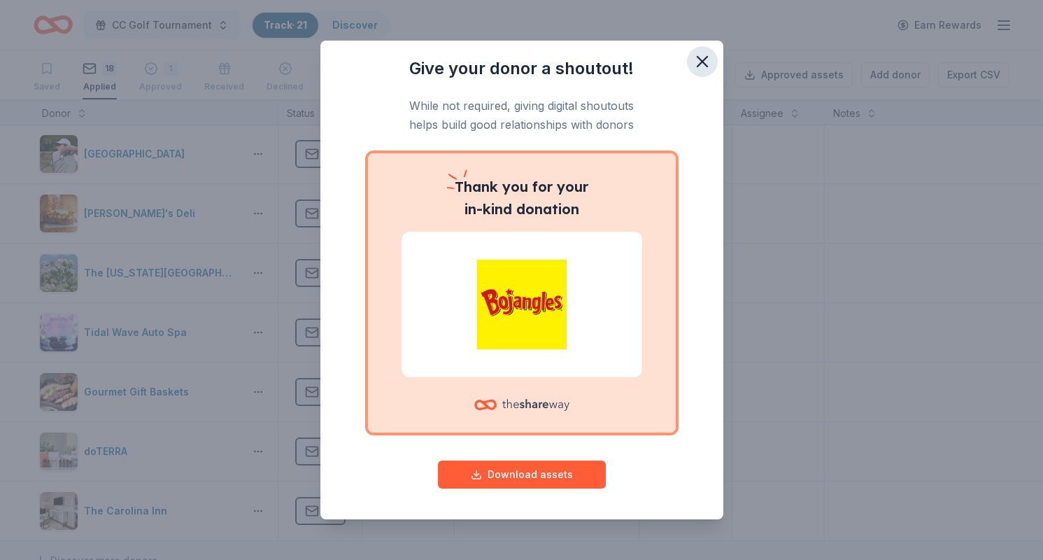
click at [704, 59] on icon "button" at bounding box center [702, 62] width 10 height 10
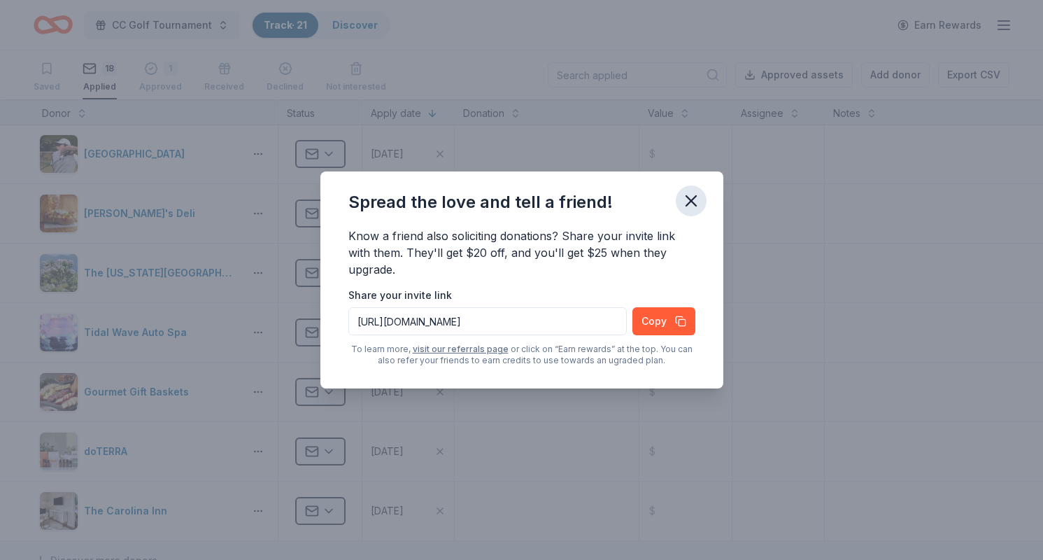
click at [694, 205] on icon "button" at bounding box center [691, 201] width 10 height 10
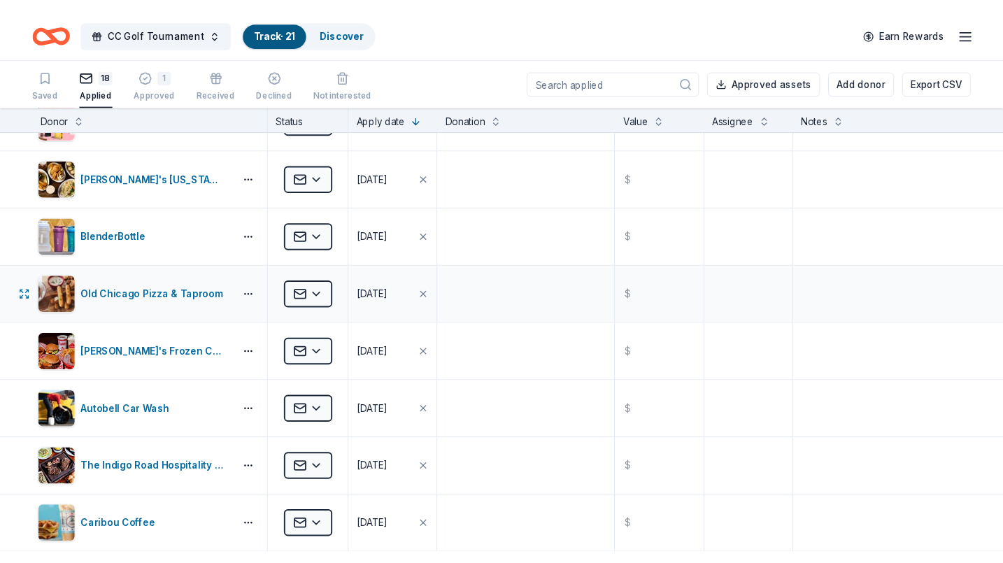
scroll to position [0, 0]
